Goal: Find specific page/section: Find specific page/section

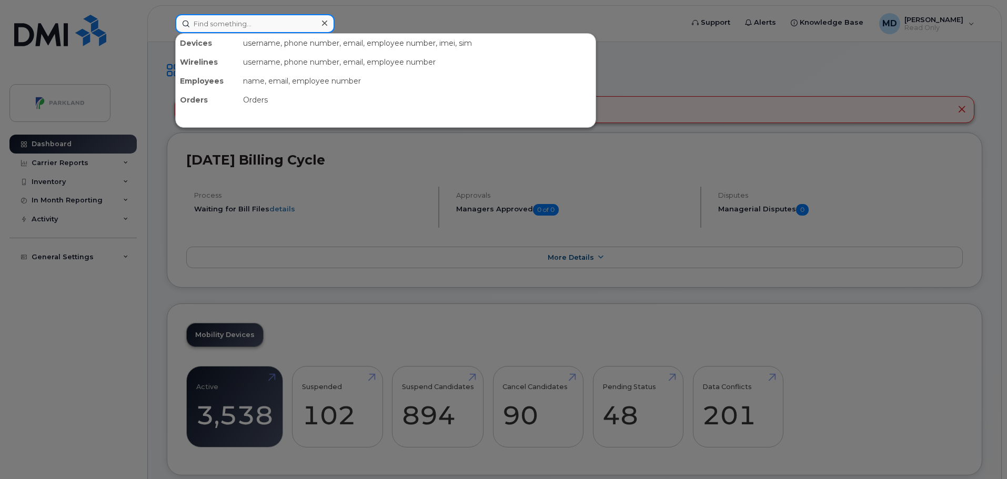
click at [281, 22] on input at bounding box center [254, 23] width 159 height 19
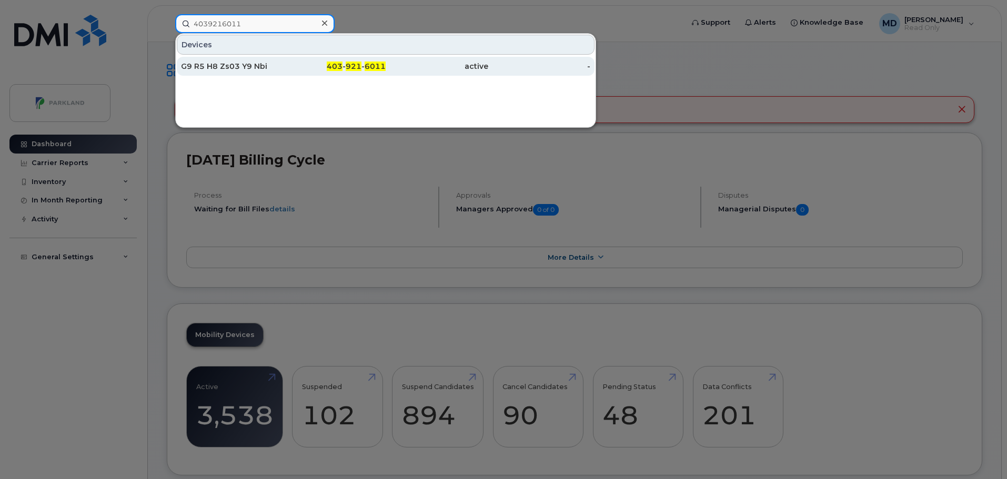
type input "4039216011"
click at [359, 66] on span "921" at bounding box center [354, 66] width 16 height 9
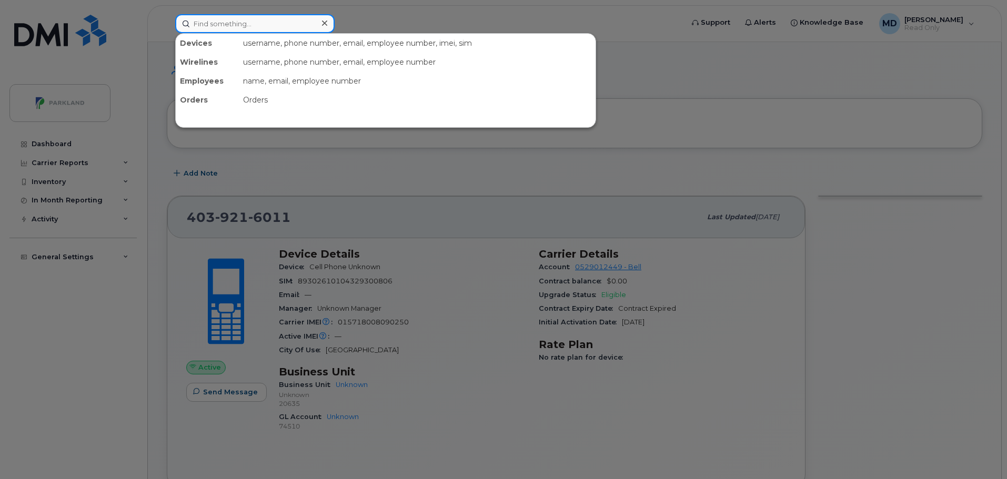
click at [232, 26] on input at bounding box center [254, 23] width 159 height 19
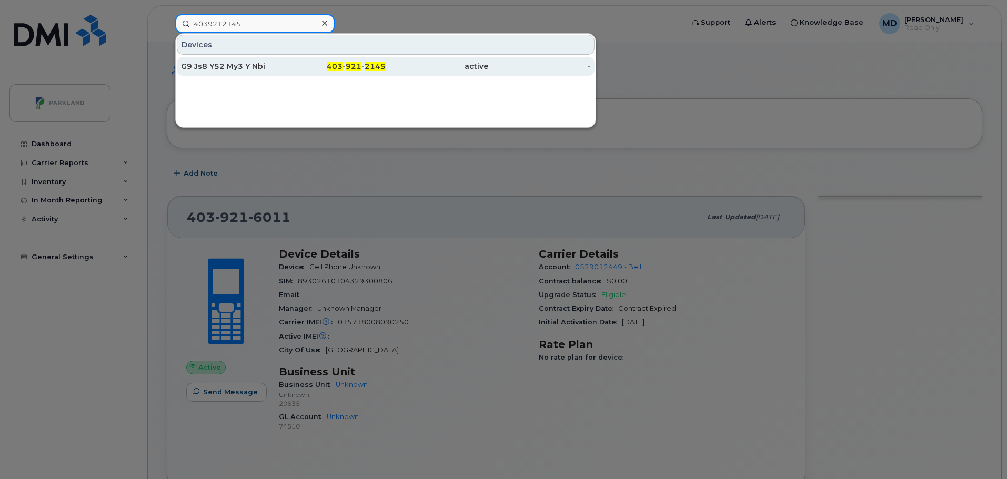
type input "4039212145"
click at [237, 62] on div "G9 Js8 Y52 My3 Y Nbi" at bounding box center [232, 66] width 103 height 11
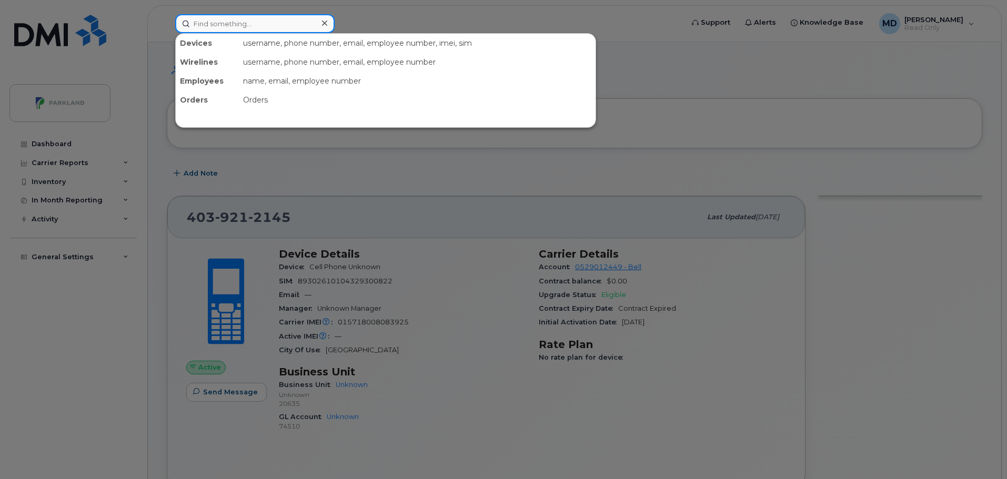
click at [230, 25] on input at bounding box center [254, 23] width 159 height 19
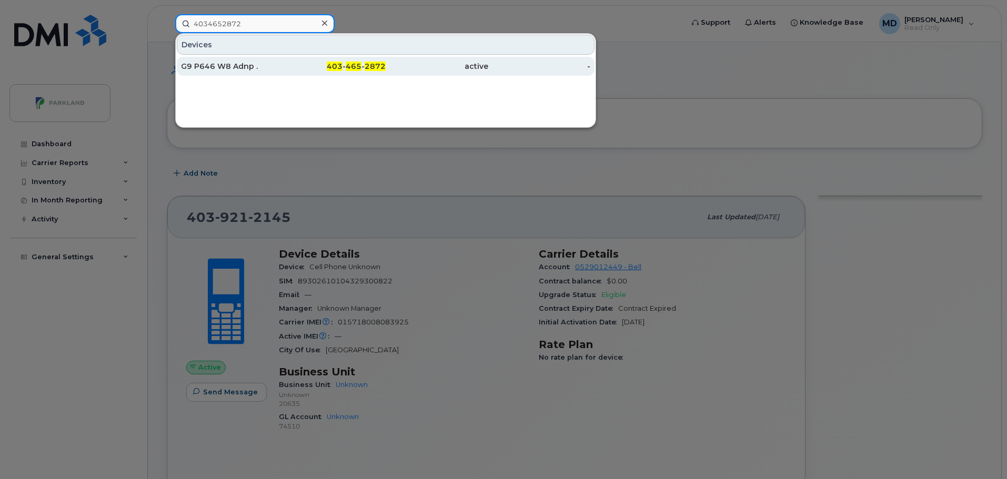
type input "4034652872"
click at [244, 69] on div "G9 P646 W8 Adnp ." at bounding box center [232, 66] width 103 height 11
